Goal: Transaction & Acquisition: Purchase product/service

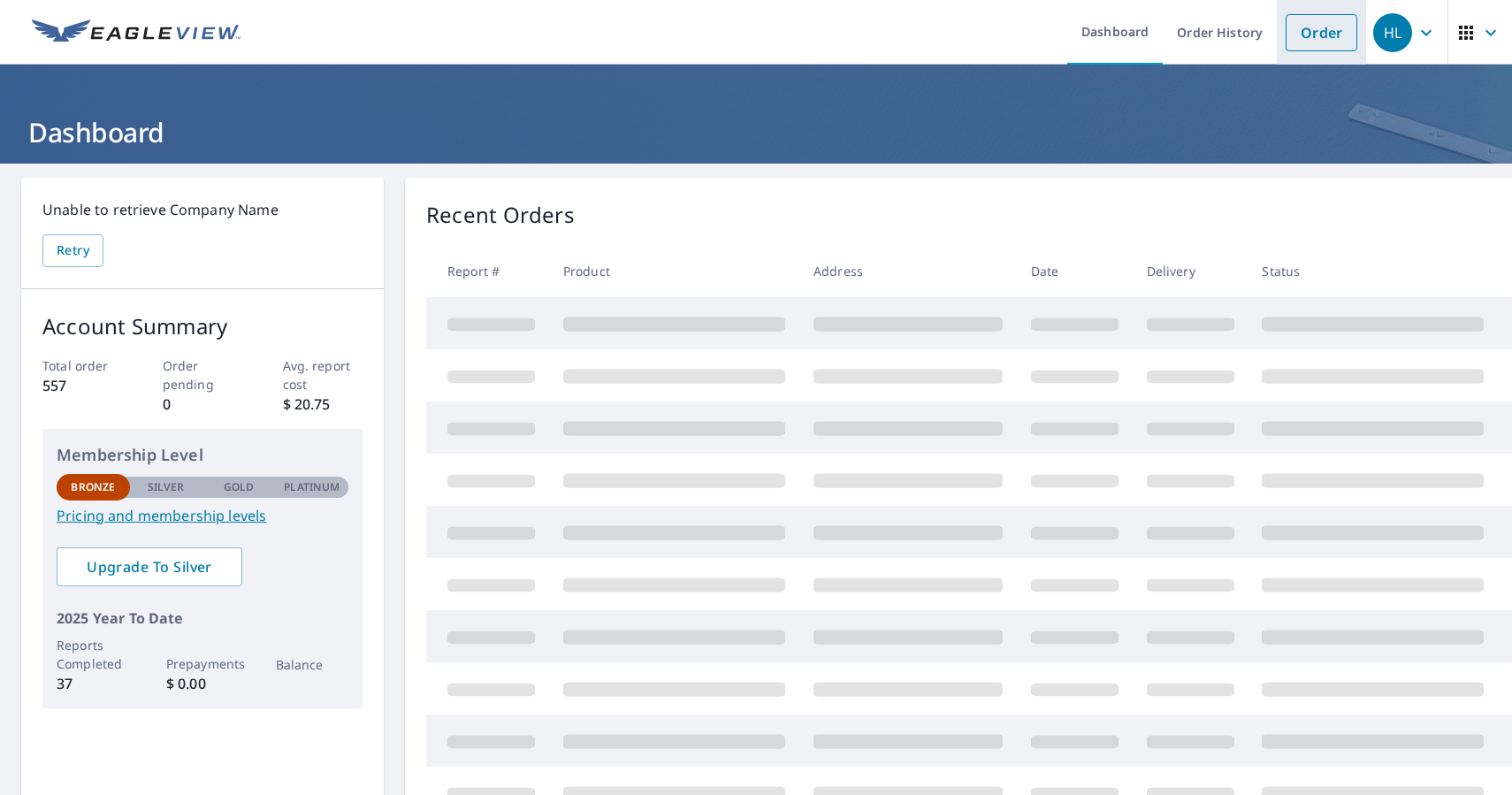
click at [1329, 31] on link "Order" at bounding box center [1320, 32] width 72 height 37
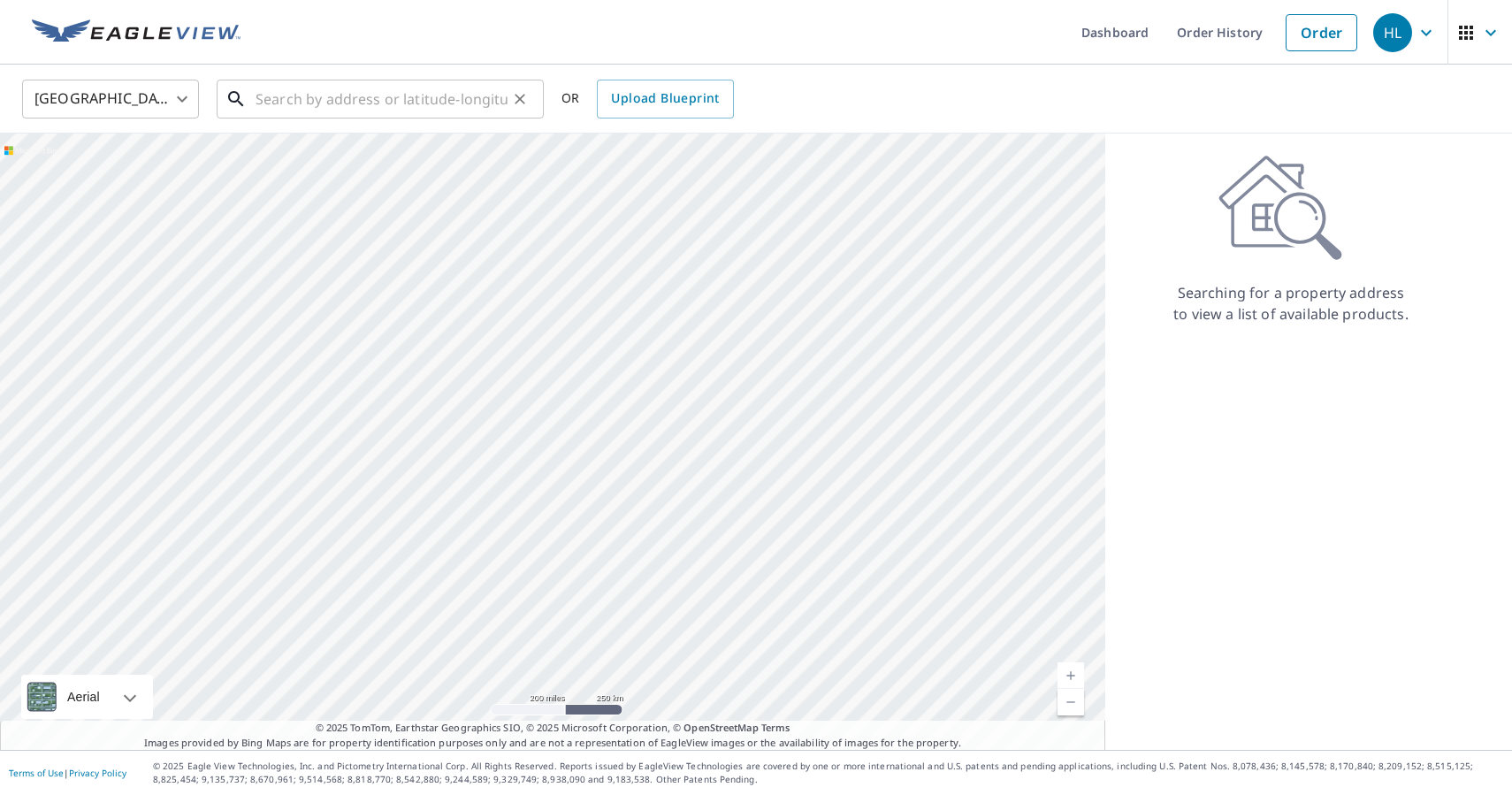
click at [264, 100] on input "text" at bounding box center [381, 99] width 252 height 50
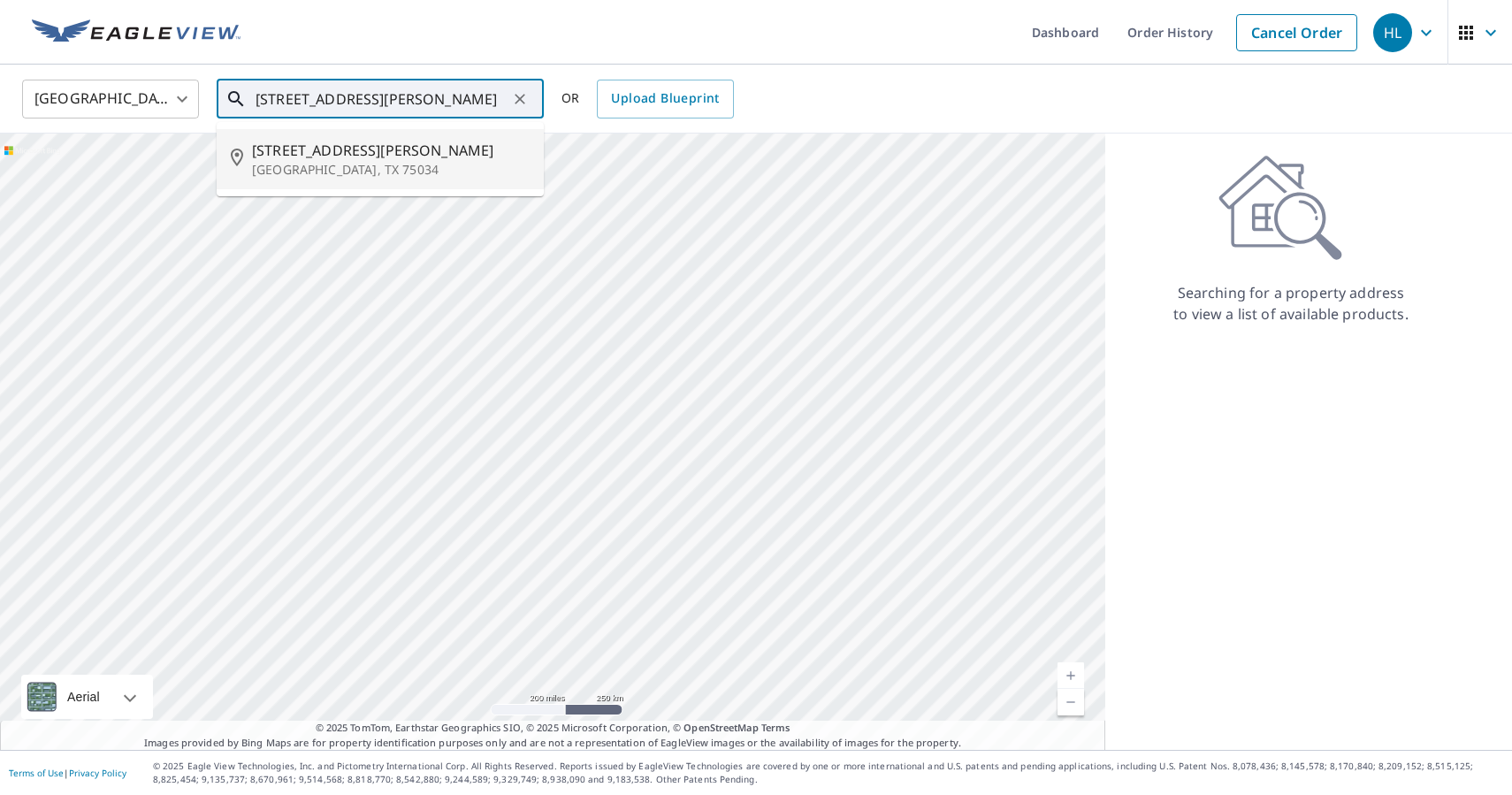
click at [378, 171] on p "[GEOGRAPHIC_DATA], TX 75034" at bounding box center [390, 170] width 277 height 18
type input "[STREET_ADDRESS][PERSON_NAME][PERSON_NAME]"
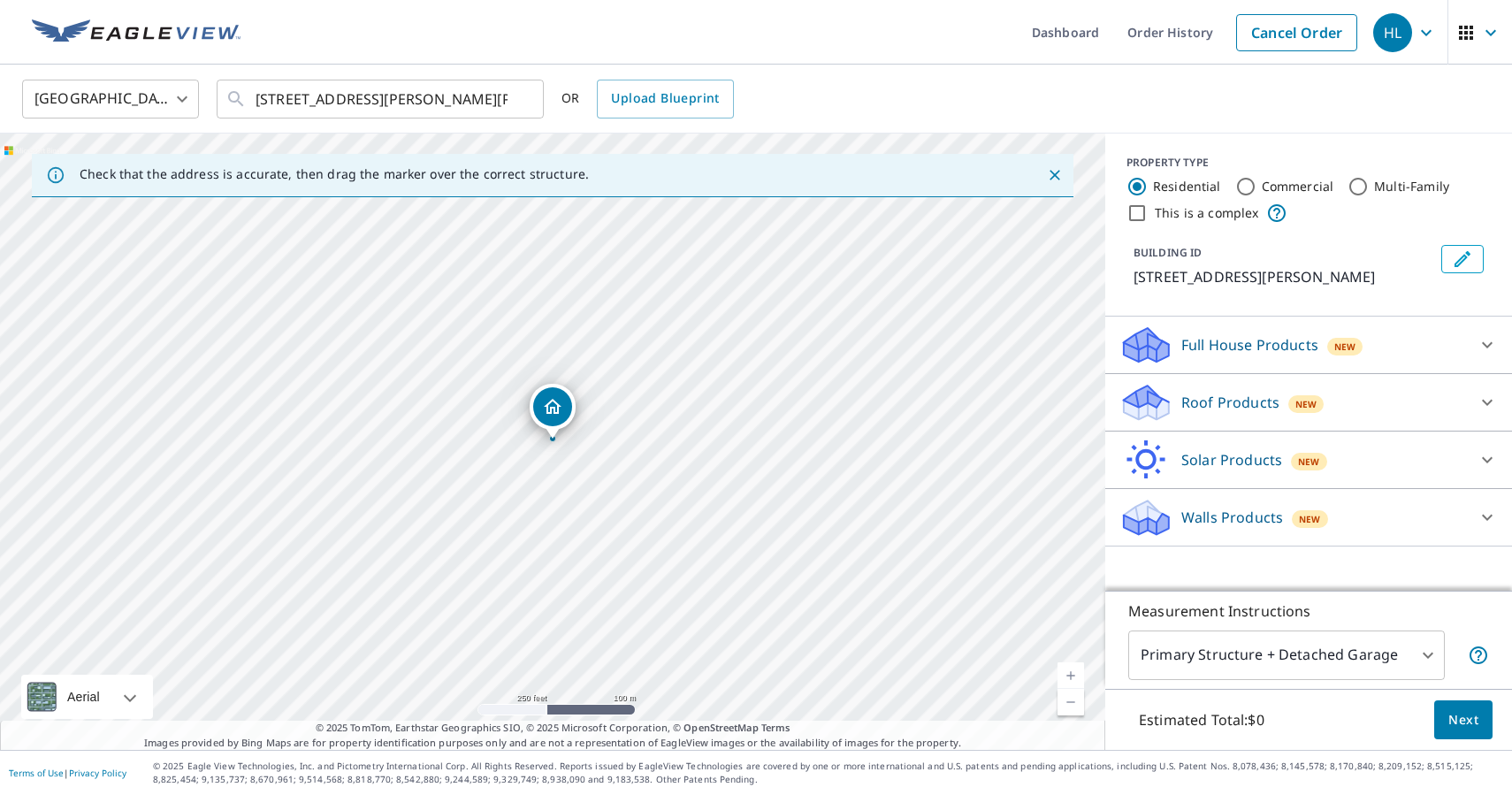
click at [1262, 401] on p "Roof Products" at bounding box center [1230, 402] width 98 height 21
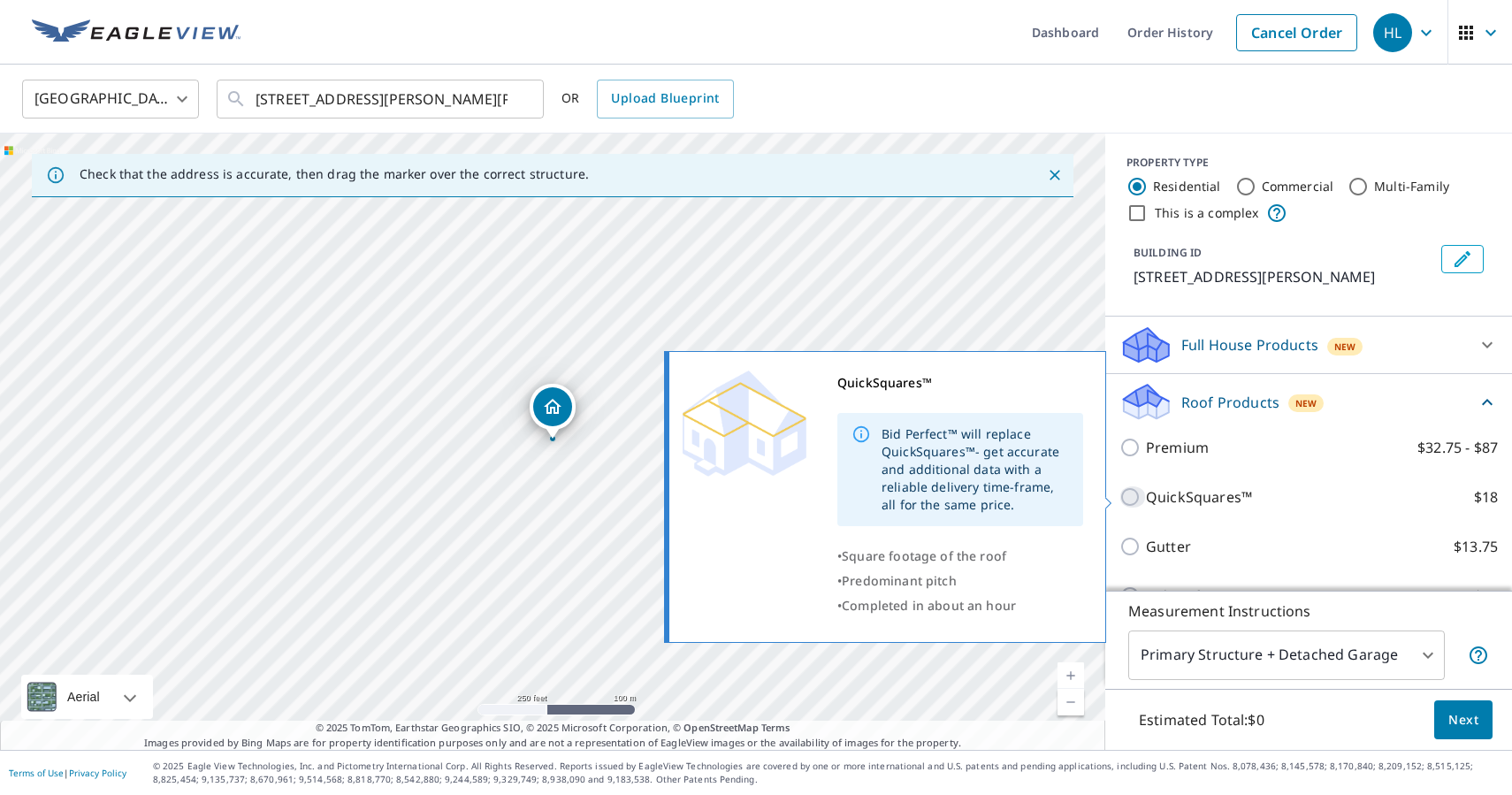
click at [1134, 504] on input "QuickSquares™ $18" at bounding box center [1133, 497] width 27 height 21
checkbox input "true"
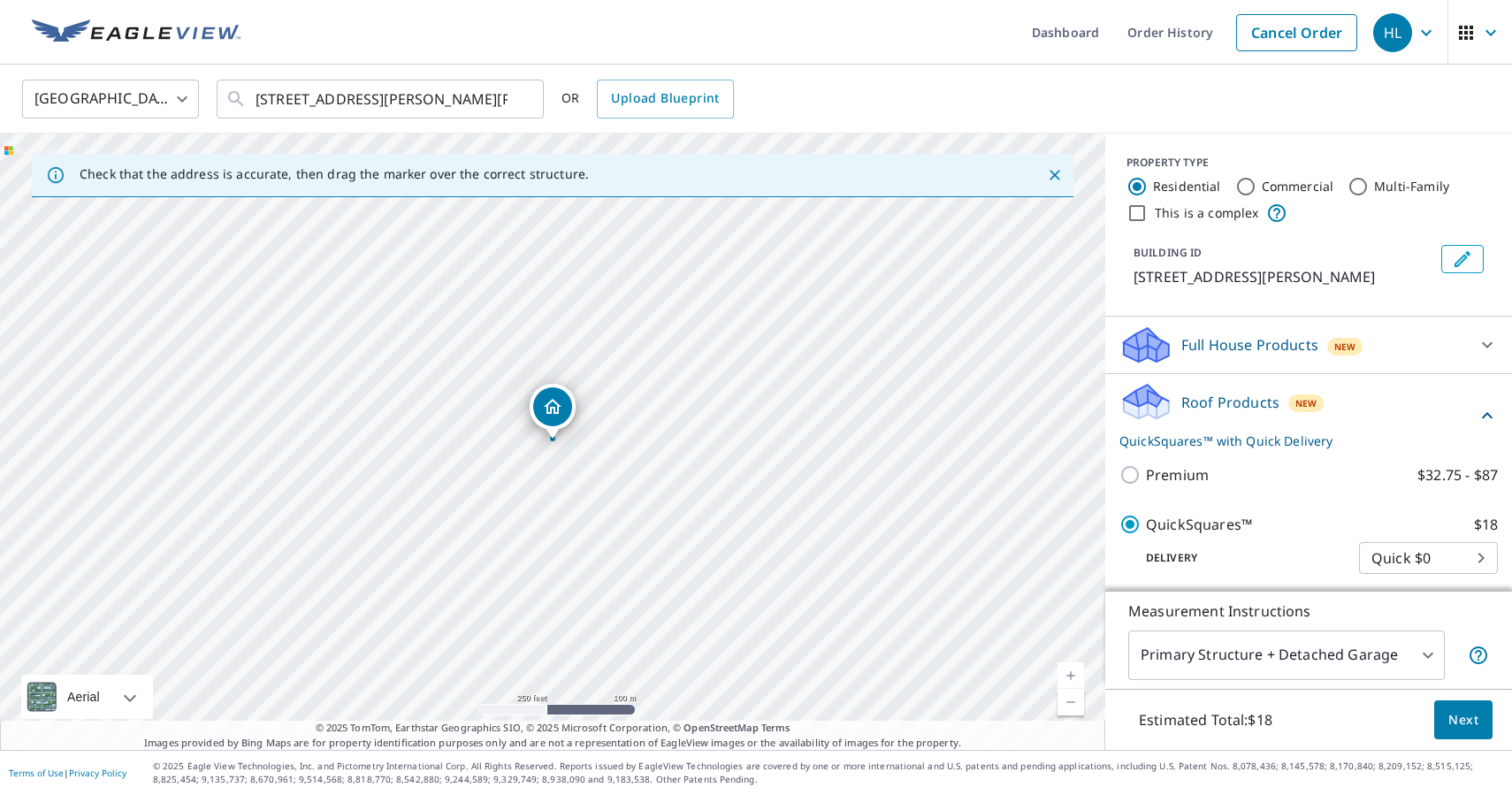
scroll to position [219, 0]
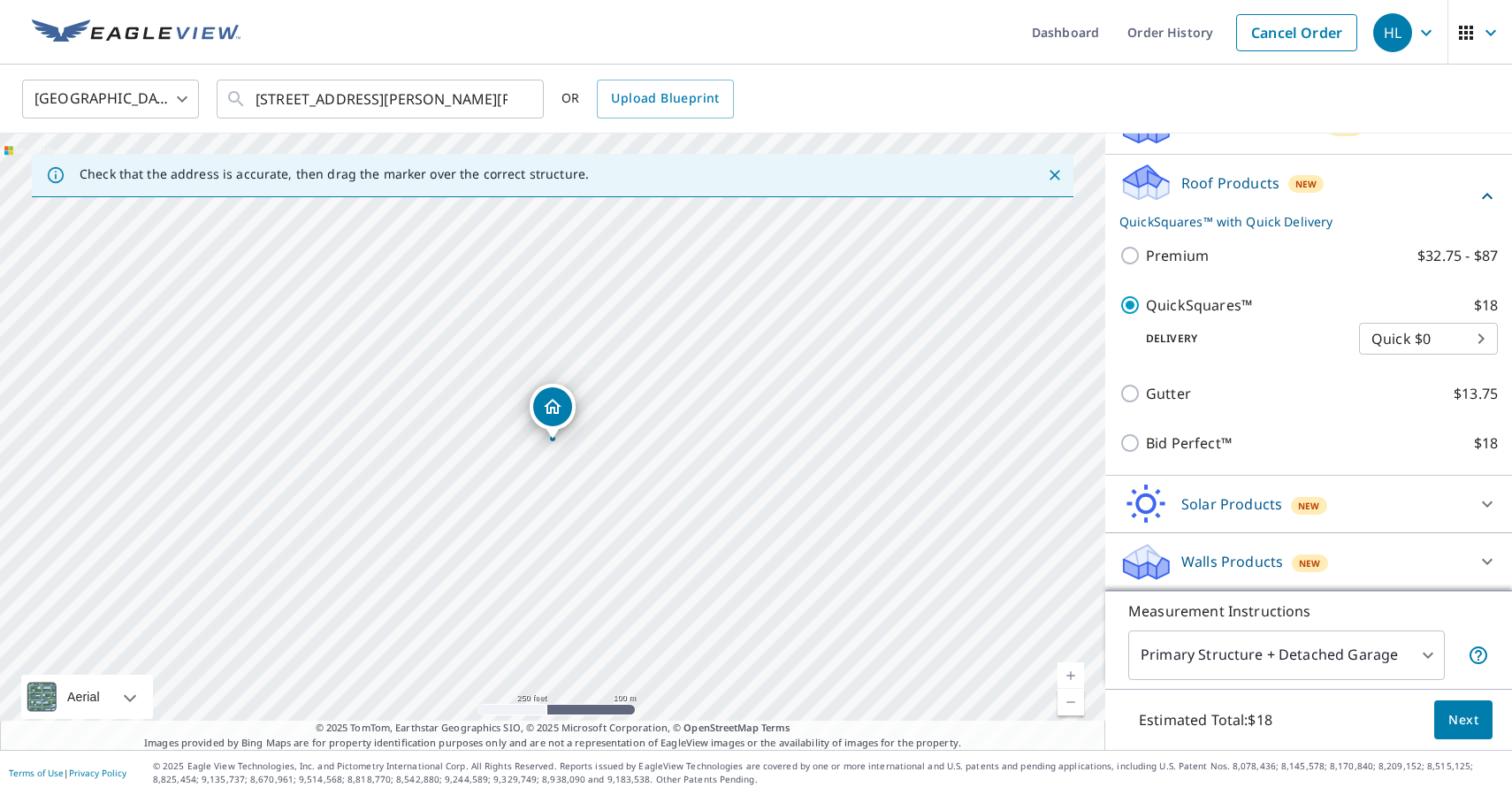
click at [1471, 713] on span "Next" at bounding box center [1463, 720] width 31 height 22
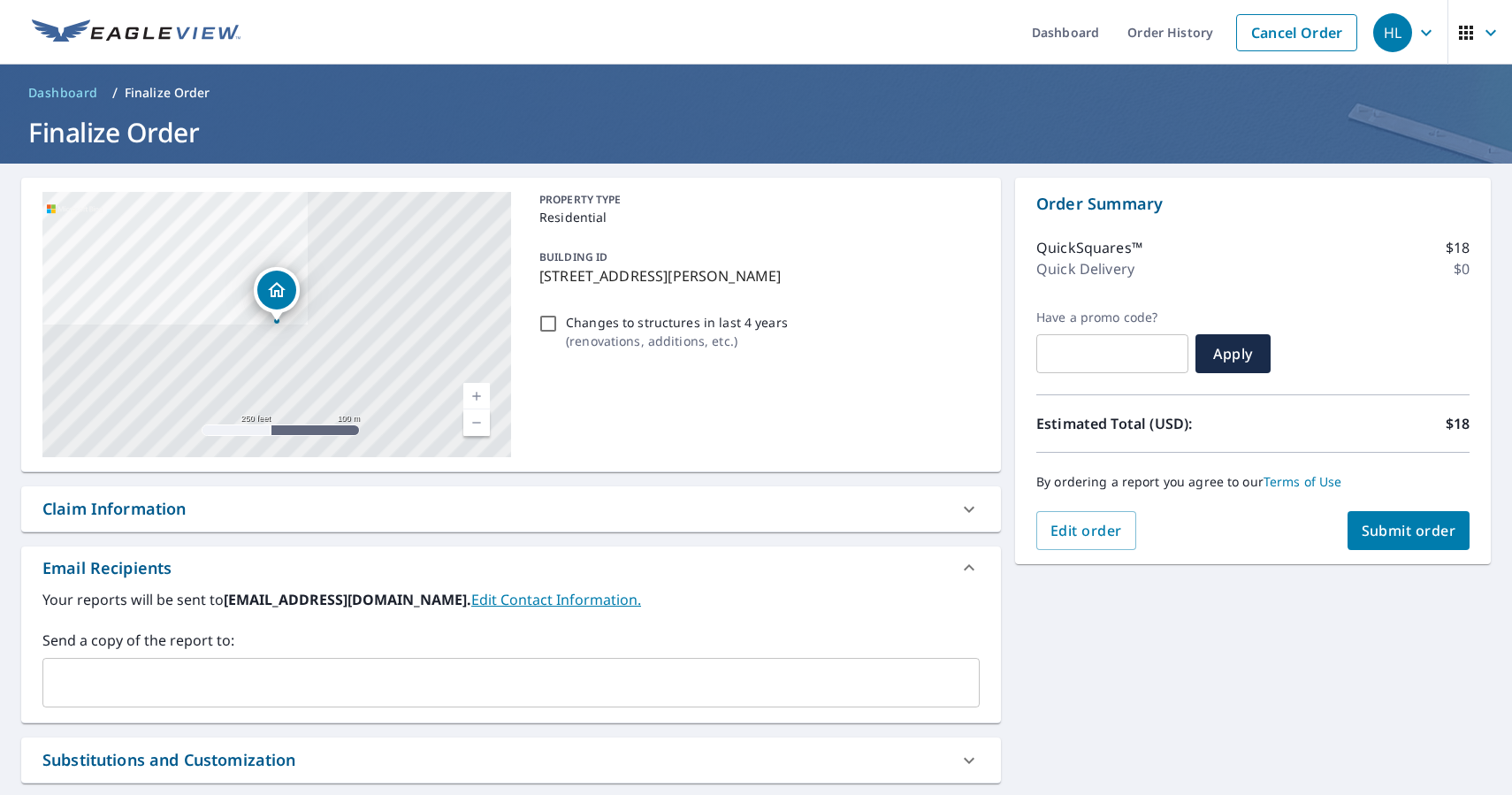
click at [1396, 522] on span "Submit order" at bounding box center [1408, 530] width 94 height 19
